Goal: Task Accomplishment & Management: Manage account settings

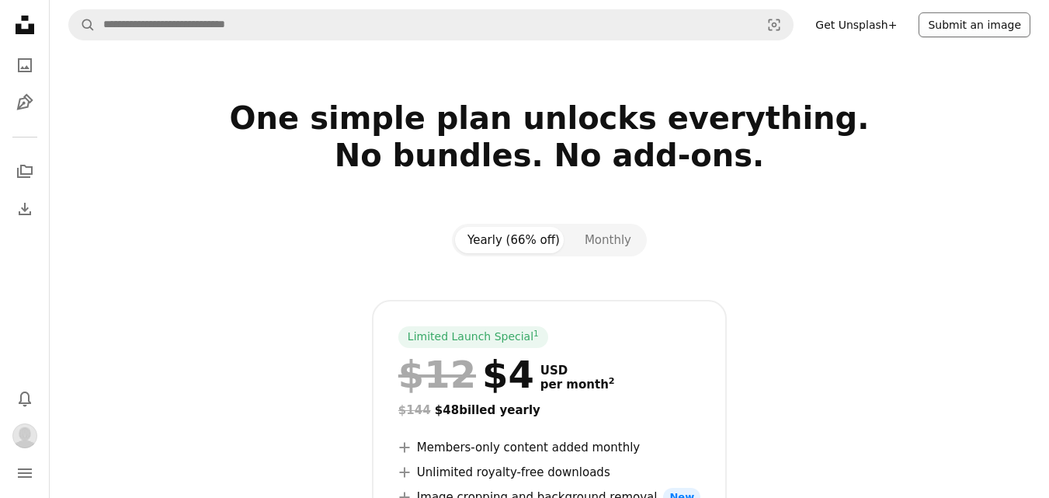
click at [985, 16] on button "Submit an image" at bounding box center [974, 24] width 112 height 25
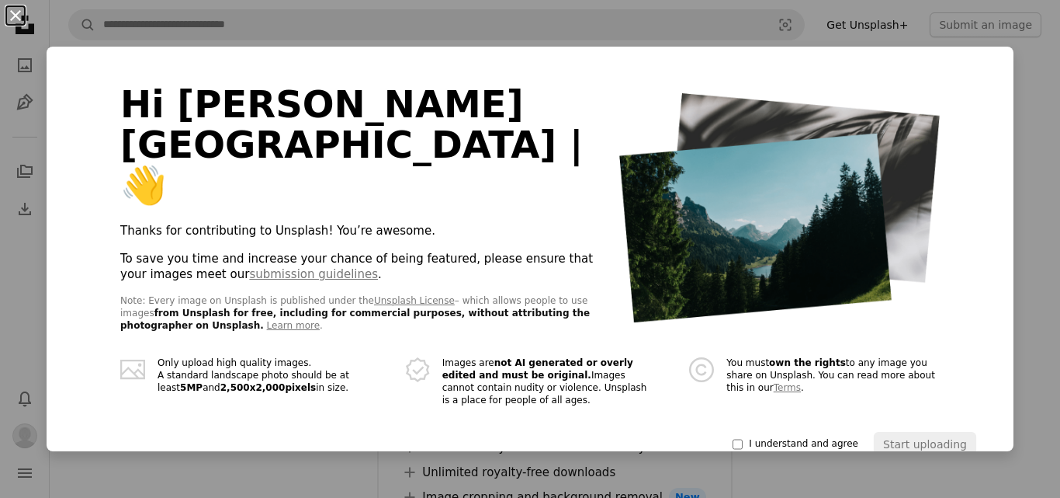
click at [22, 20] on button "An X shape" at bounding box center [15, 15] width 19 height 19
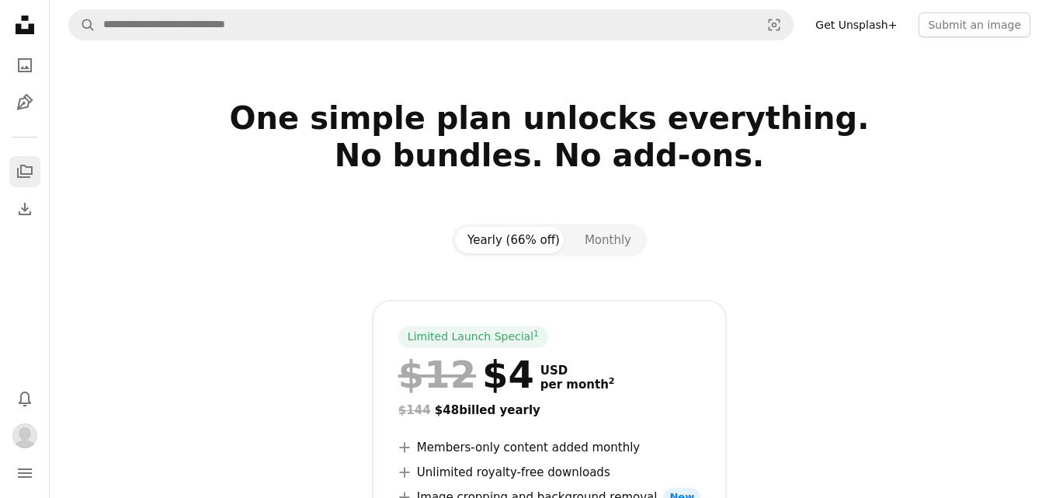
click at [26, 165] on icon "A stack of folders" at bounding box center [25, 171] width 19 height 19
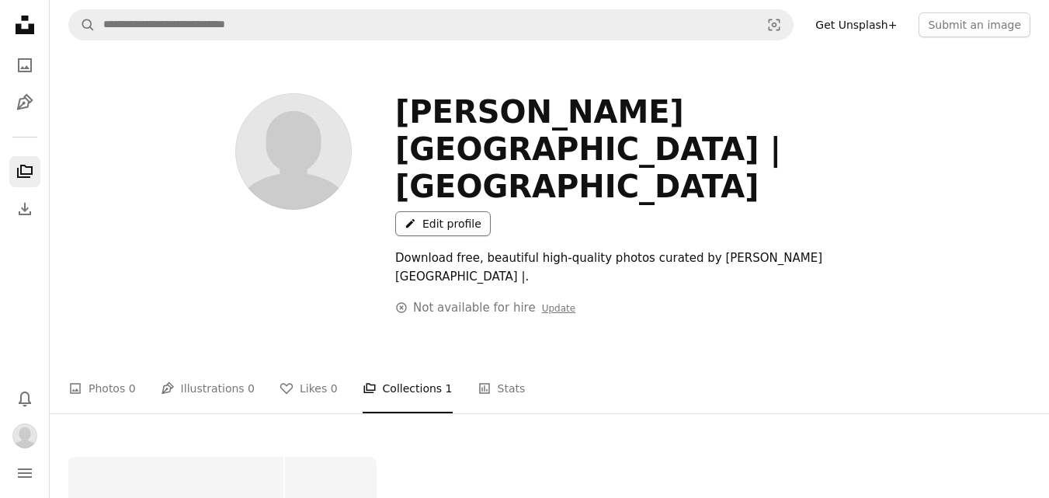
click at [491, 211] on link "A pencil Edit profile" at bounding box center [442, 223] width 95 height 25
